Goal: Navigation & Orientation: Find specific page/section

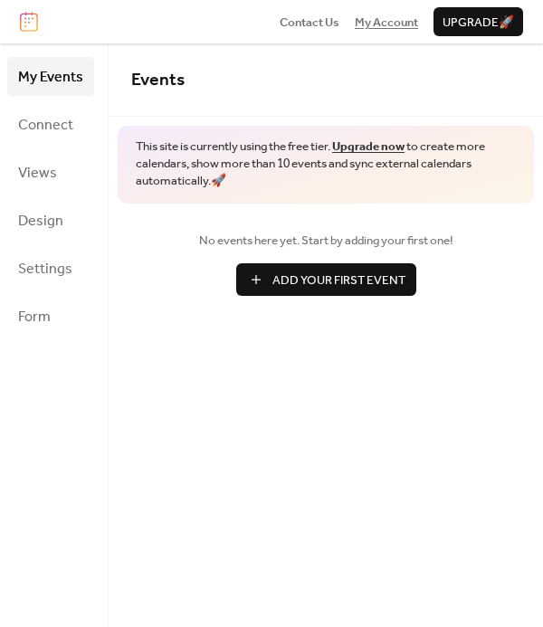
click at [363, 23] on span "My Account" at bounding box center [386, 23] width 63 height 18
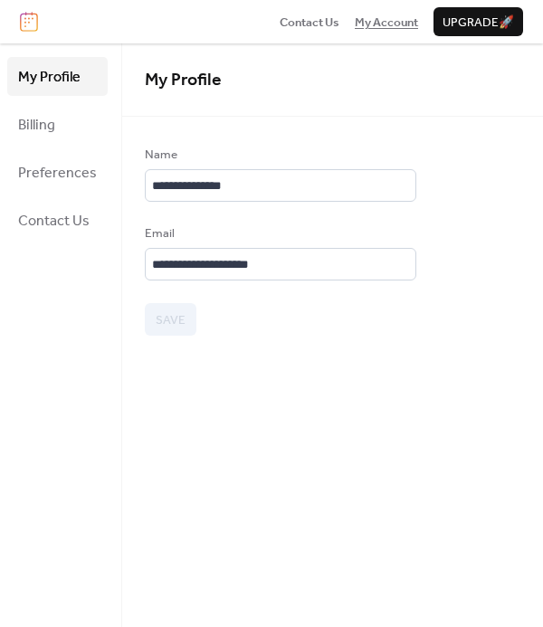
click at [382, 23] on span "My Account" at bounding box center [386, 23] width 63 height 18
click at [34, 22] on img at bounding box center [29, 22] width 18 height 20
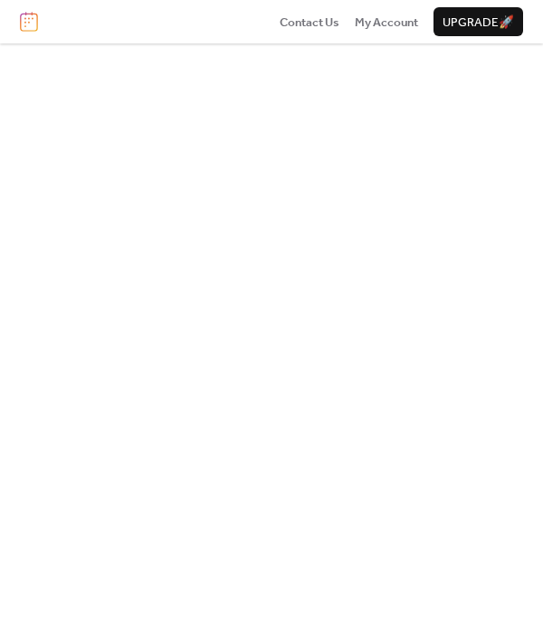
click at [24, 23] on img at bounding box center [29, 22] width 18 height 20
click at [33, 28] on img at bounding box center [29, 22] width 18 height 20
click at [23, 23] on img at bounding box center [29, 22] width 18 height 20
click at [395, 20] on span "My Account" at bounding box center [386, 23] width 63 height 18
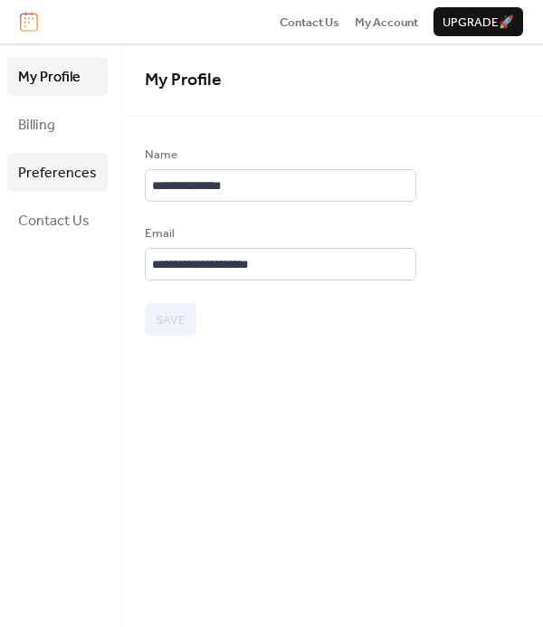
click at [44, 167] on span "Preferences" at bounding box center [57, 173] width 79 height 28
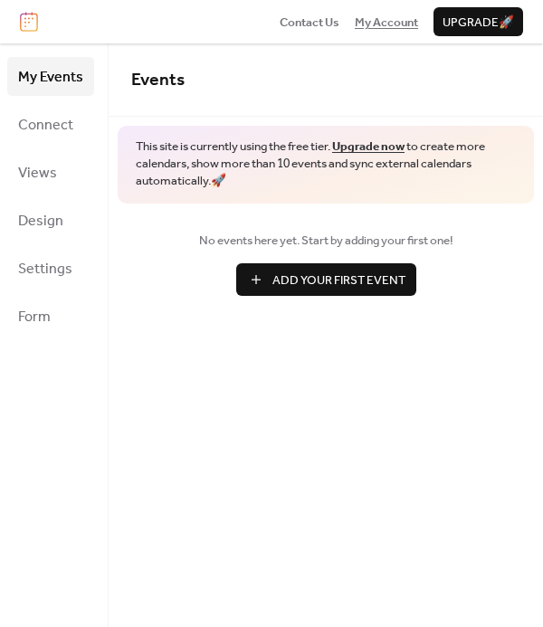
click at [395, 19] on span "My Account" at bounding box center [386, 23] width 63 height 18
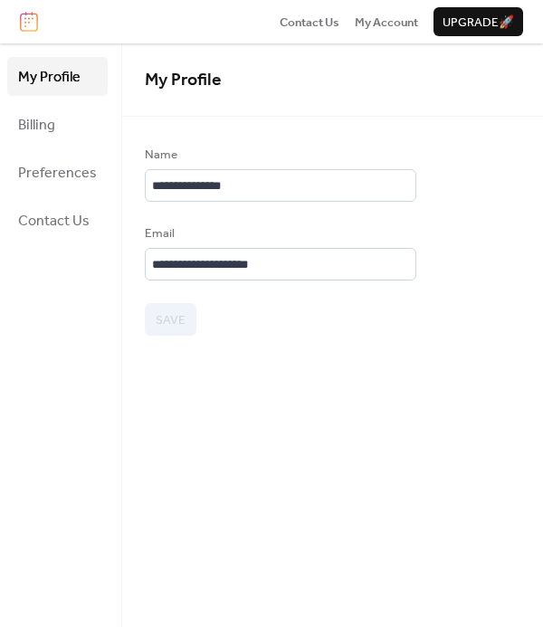
click at [49, 78] on span "My Profile" at bounding box center [49, 77] width 62 height 28
click at [43, 130] on span "Billing" at bounding box center [36, 125] width 37 height 28
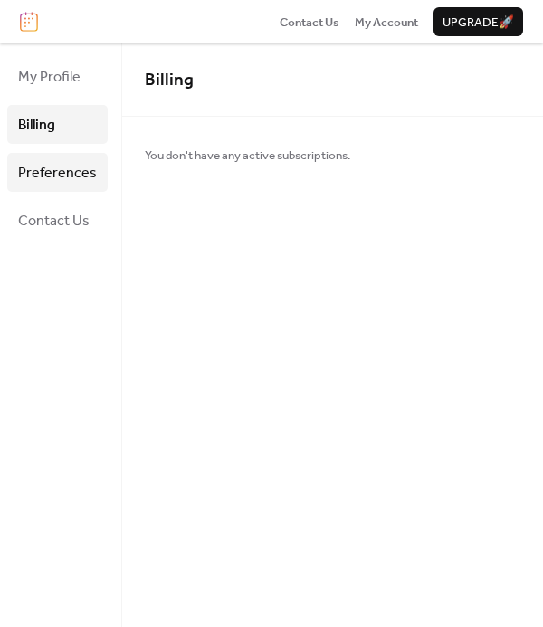
click at [51, 169] on span "Preferences" at bounding box center [57, 173] width 79 height 28
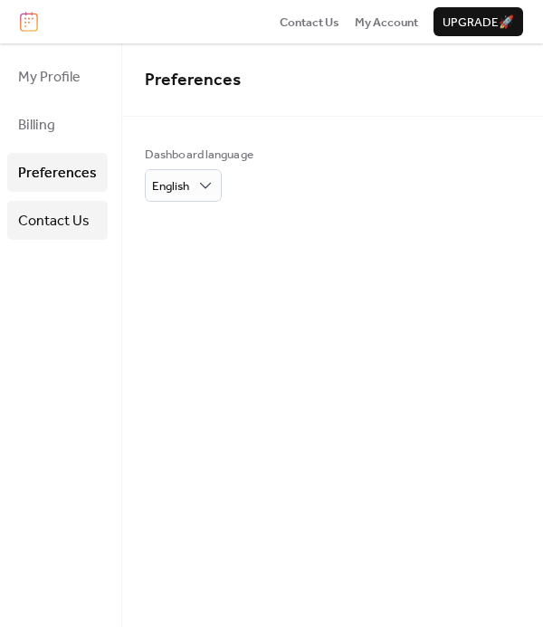
click at [48, 219] on span "Contact Us" at bounding box center [54, 221] width 72 height 28
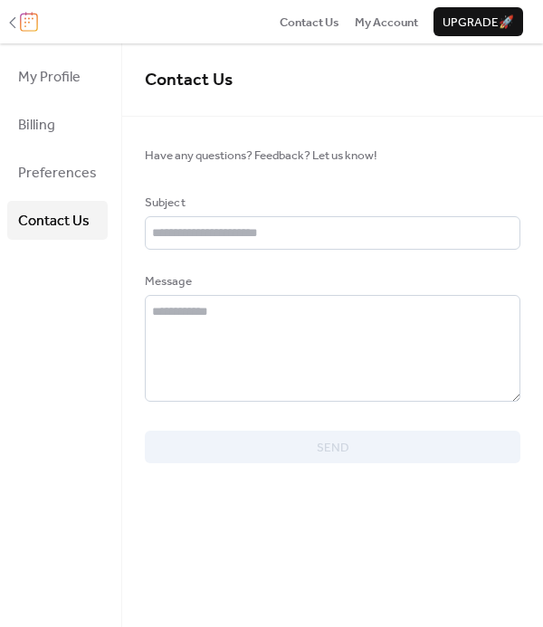
click at [28, 20] on img at bounding box center [29, 22] width 18 height 20
